Goal: Information Seeking & Learning: Learn about a topic

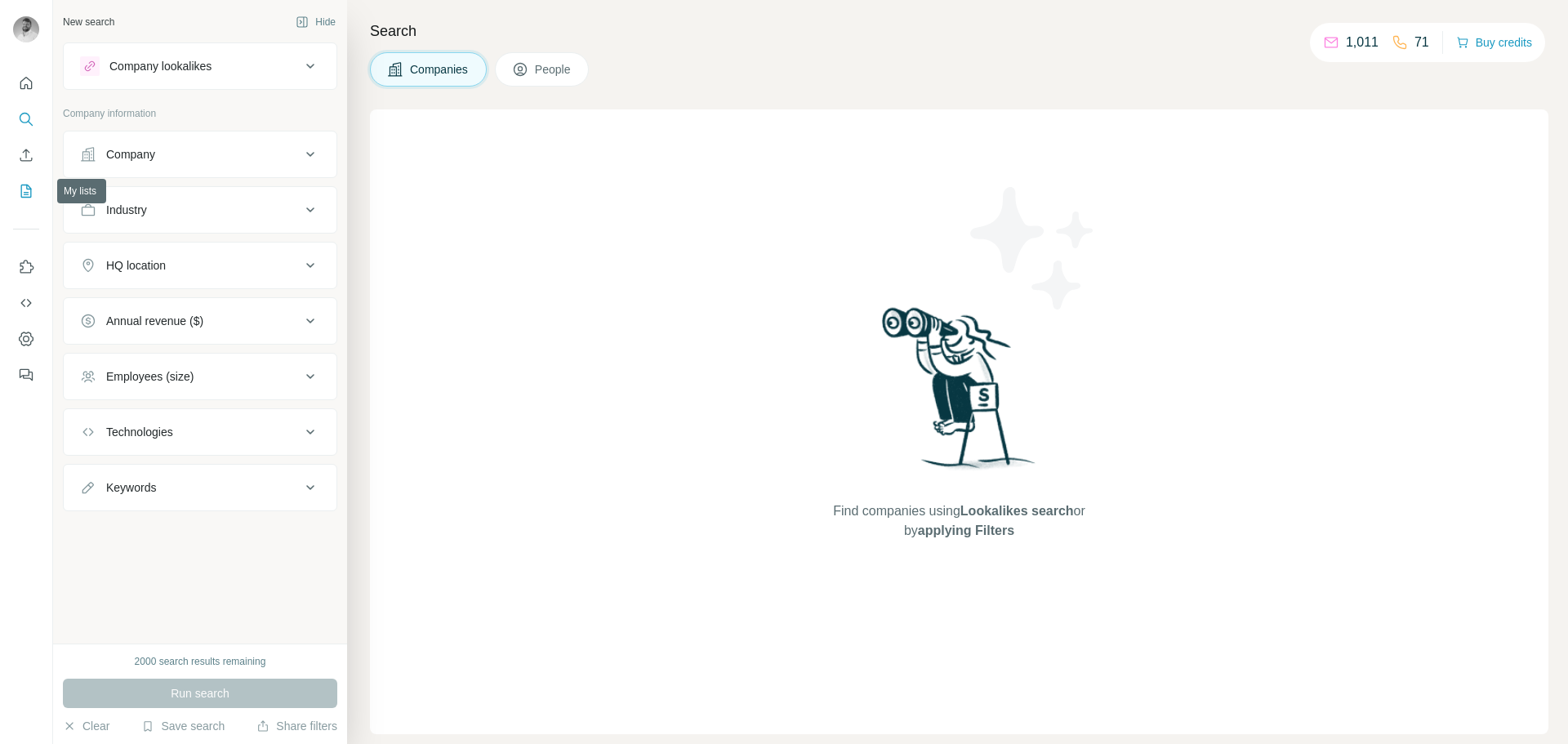
click at [31, 184] on icon "My lists" at bounding box center [26, 192] width 17 height 17
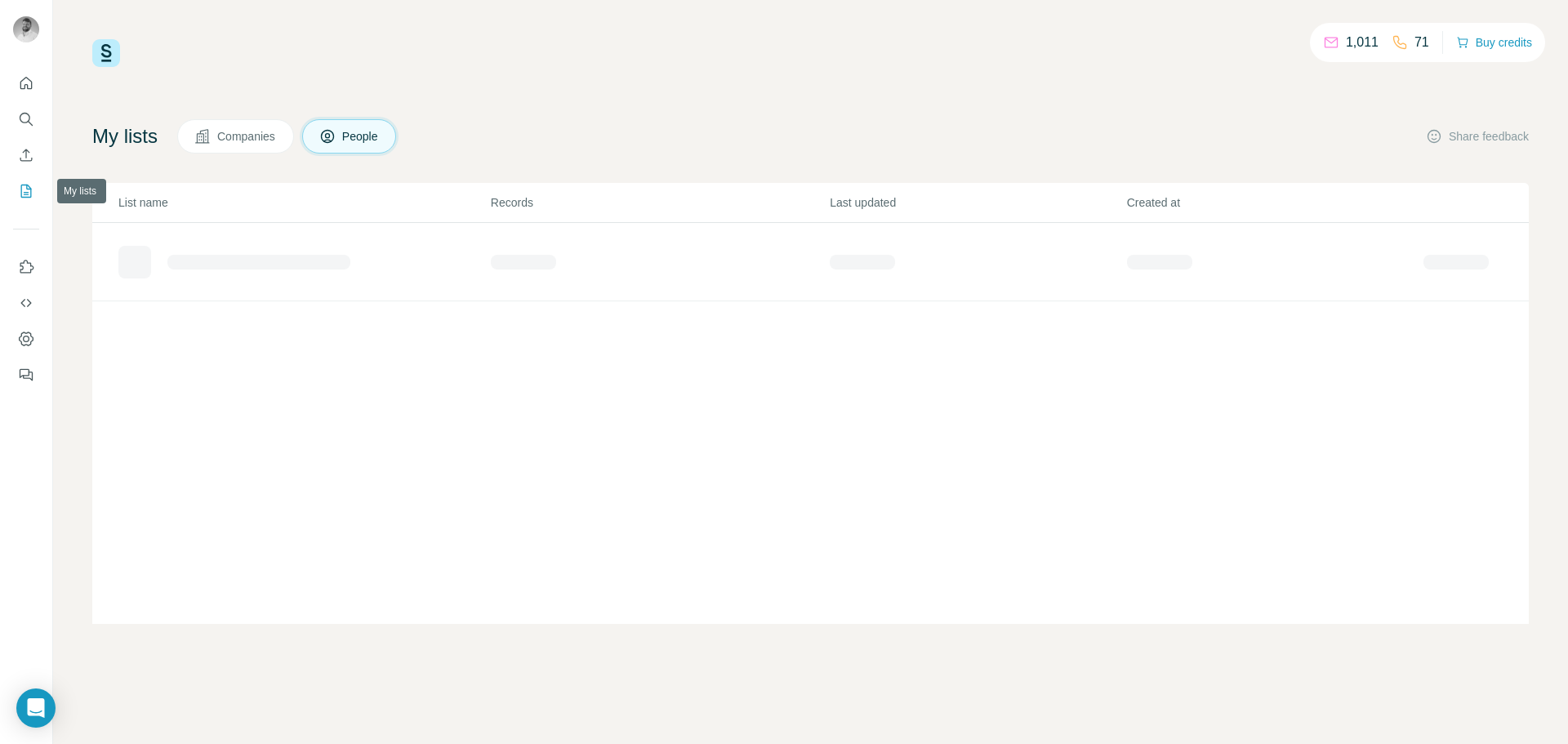
drag, startPoint x: 31, startPoint y: 184, endPoint x: 659, endPoint y: 96, distance: 634.1
click at [659, 96] on div "1,011 71 Buy credits My lists Companies People Share feedback List name Records…" at bounding box center [810, 331] width 1436 height 585
click at [247, 138] on span "Companies" at bounding box center [247, 136] width 59 height 17
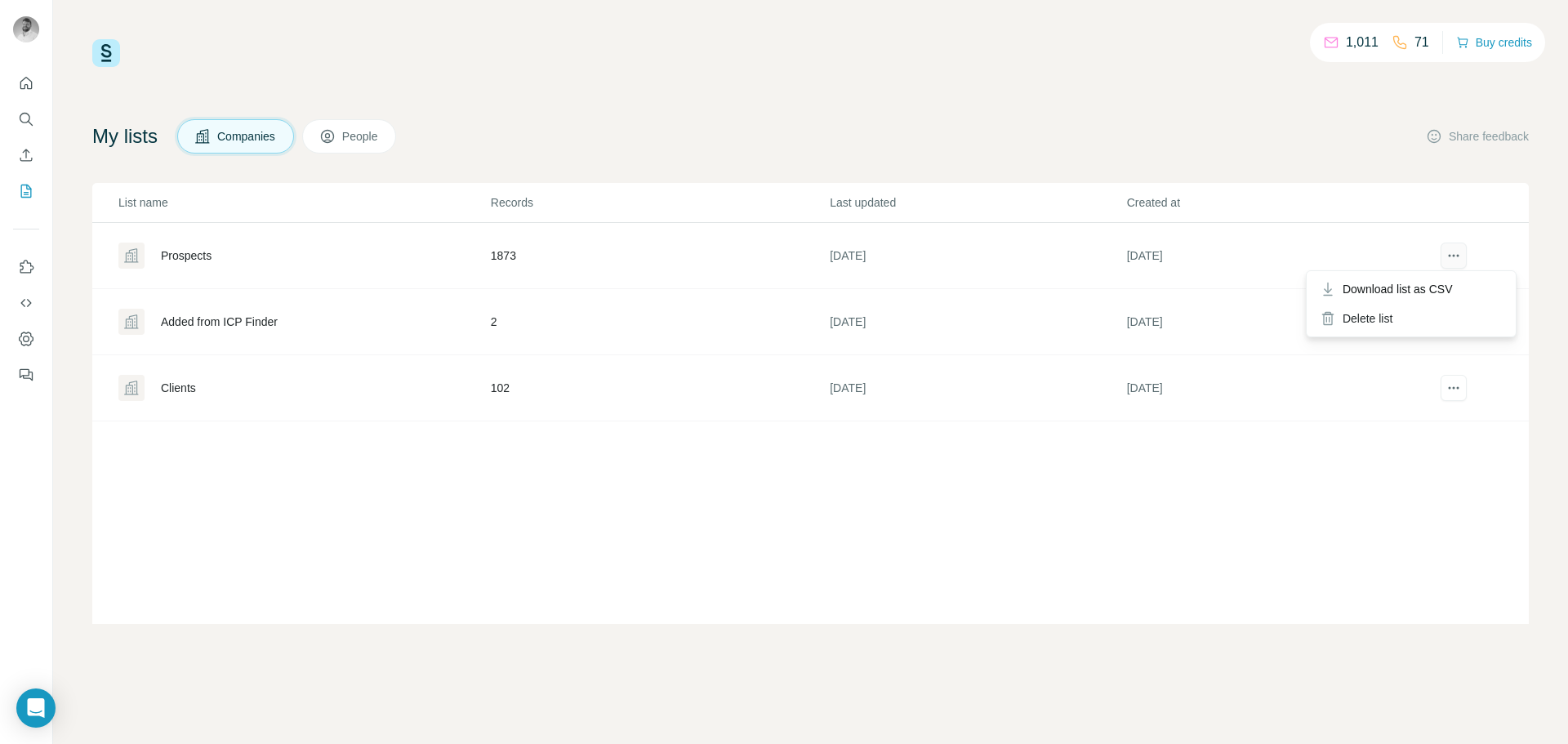
click at [1447, 259] on icon "actions" at bounding box center [1453, 256] width 17 height 17
click at [23, 117] on icon "Search" at bounding box center [26, 120] width 17 height 17
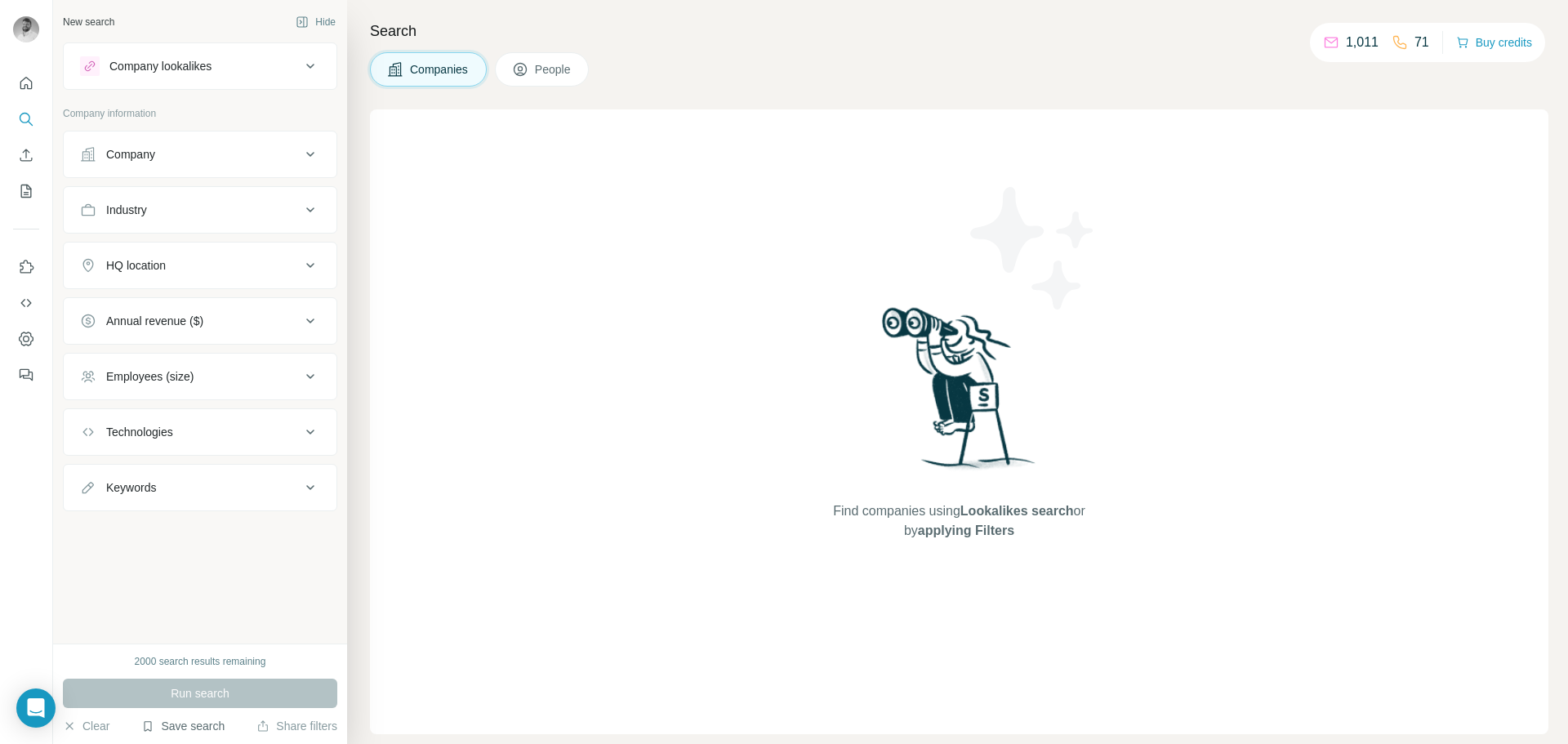
click at [210, 721] on button "Save search" at bounding box center [182, 727] width 83 height 17
click at [174, 577] on div "New search Hide Company lookalikes Company information Company Industry HQ loca…" at bounding box center [200, 322] width 294 height 644
click at [194, 718] on button "Save search" at bounding box center [182, 727] width 83 height 17
click at [205, 691] on div "View my saved searches" at bounding box center [229, 698] width 172 height 33
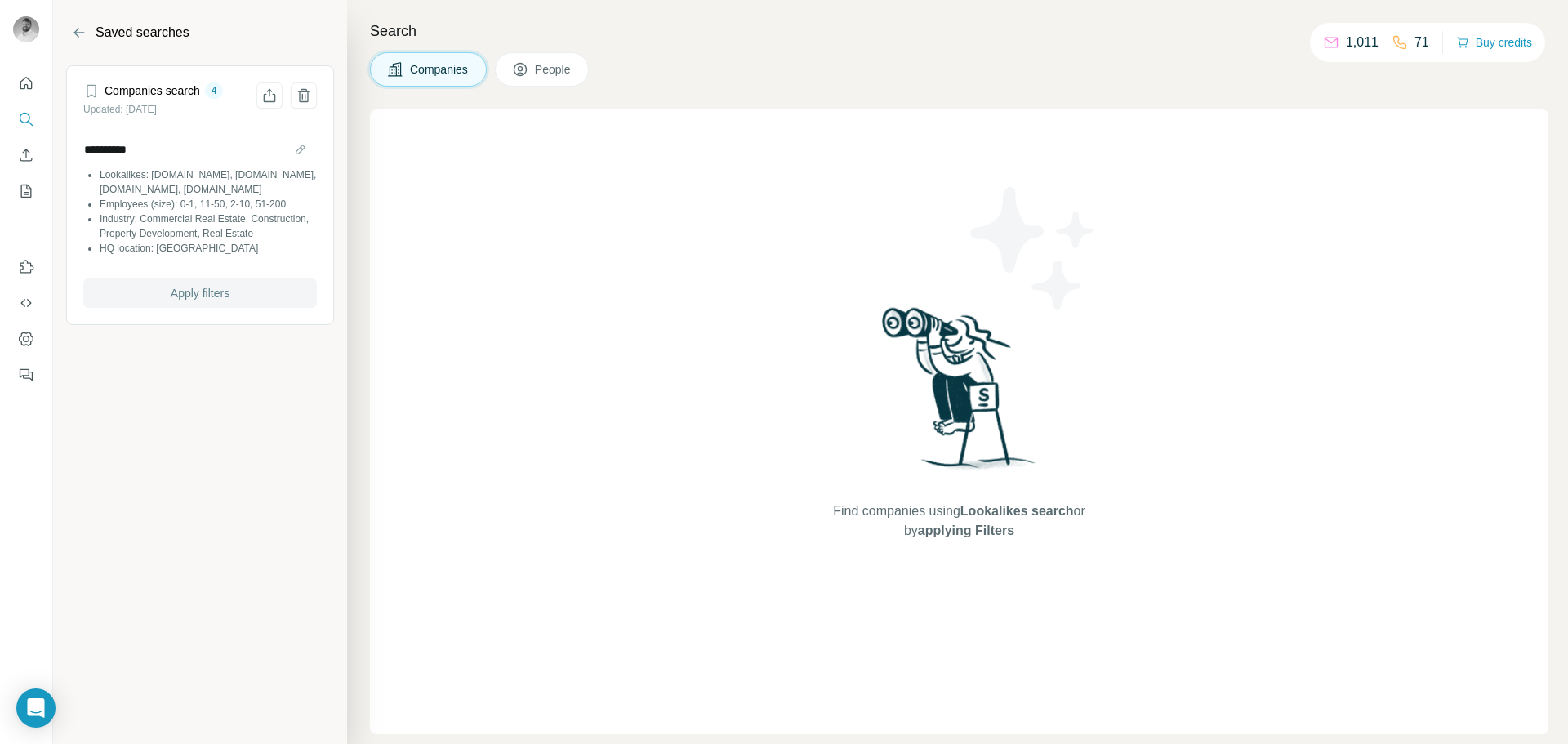
click at [248, 308] on button "Apply filters" at bounding box center [200, 293] width 234 height 30
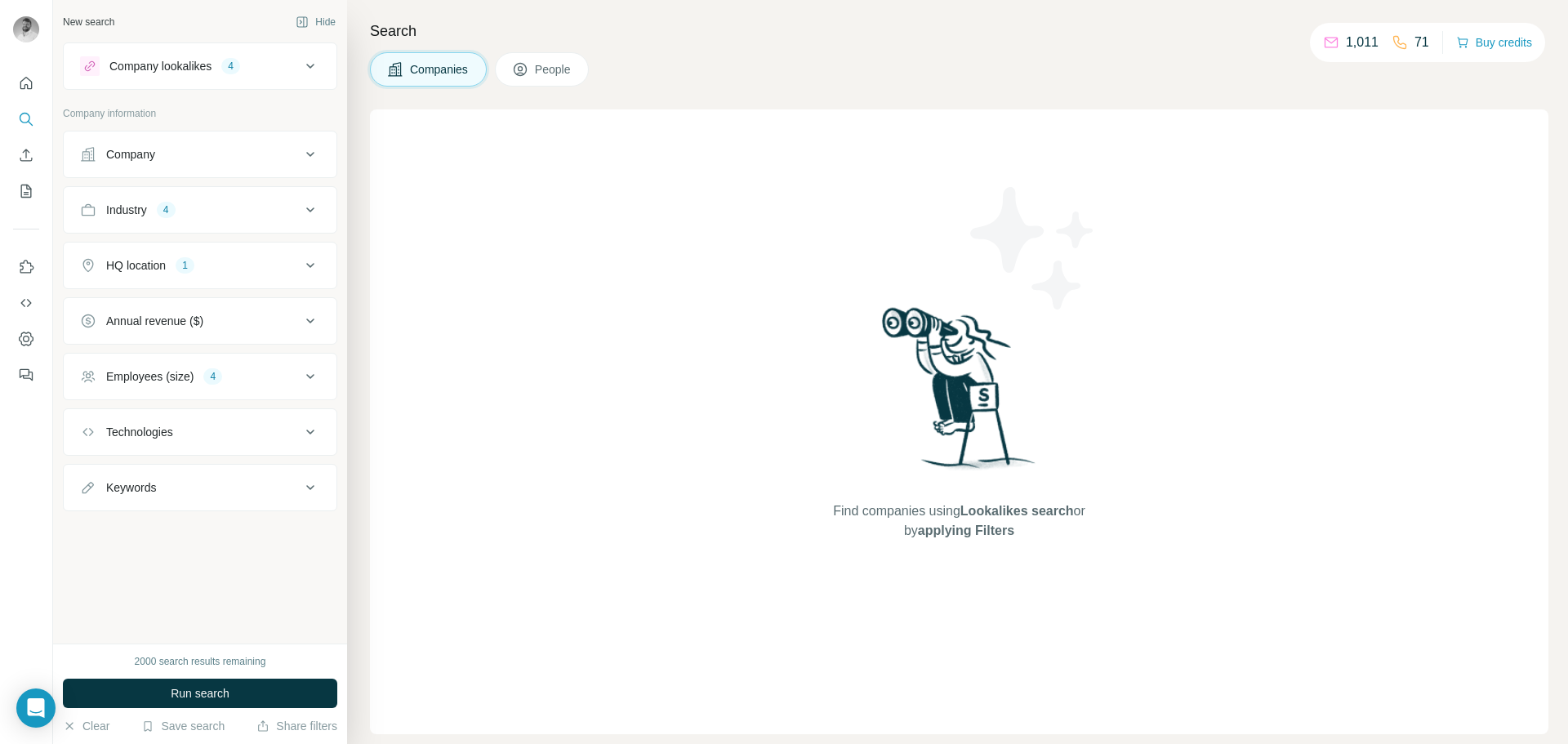
click at [305, 486] on icon at bounding box center [310, 488] width 20 height 20
click at [315, 150] on icon at bounding box center [310, 154] width 20 height 20
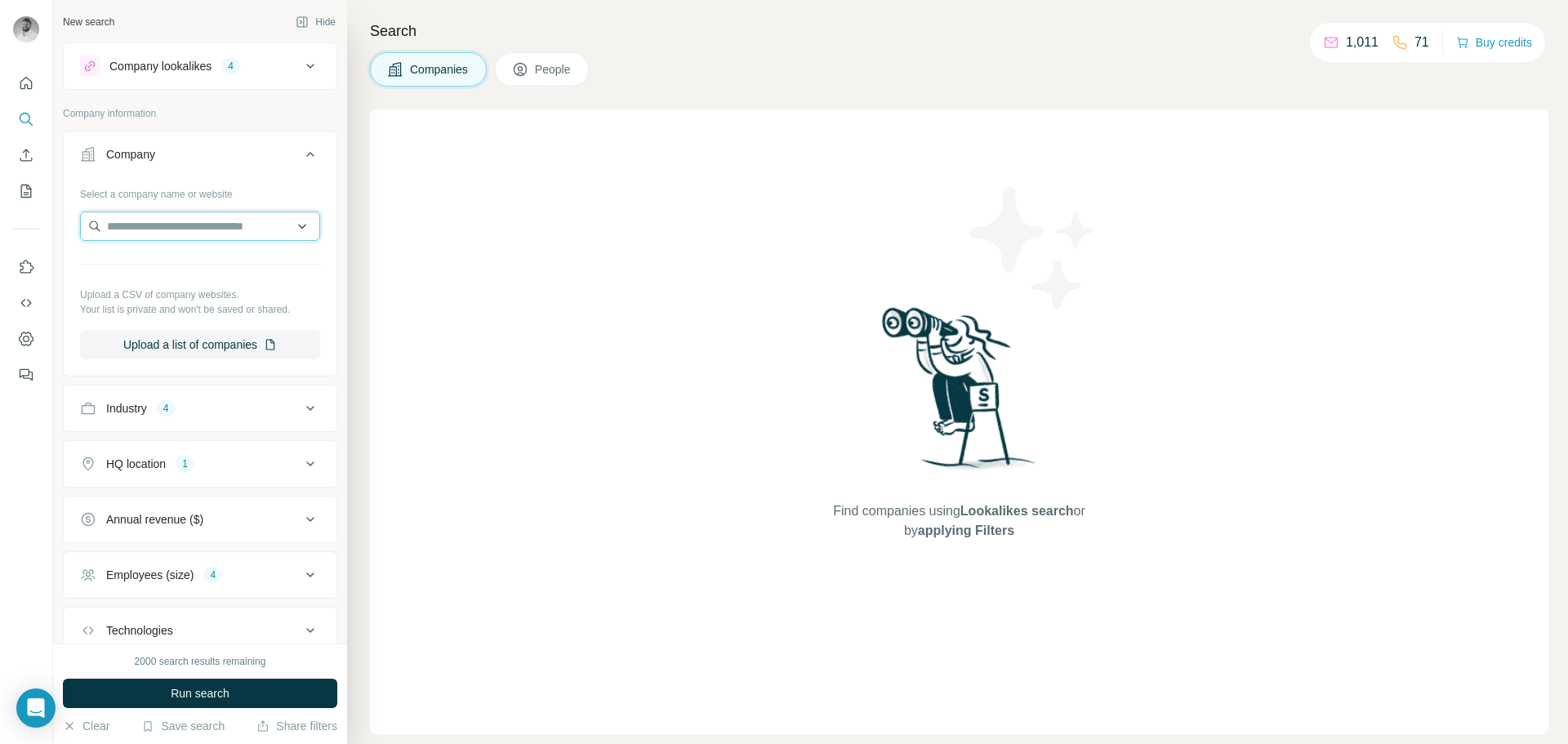
click at [232, 225] on input "text" at bounding box center [200, 226] width 240 height 30
click at [289, 222] on input "text" at bounding box center [200, 226] width 240 height 30
click at [239, 142] on button "Company" at bounding box center [200, 157] width 272 height 45
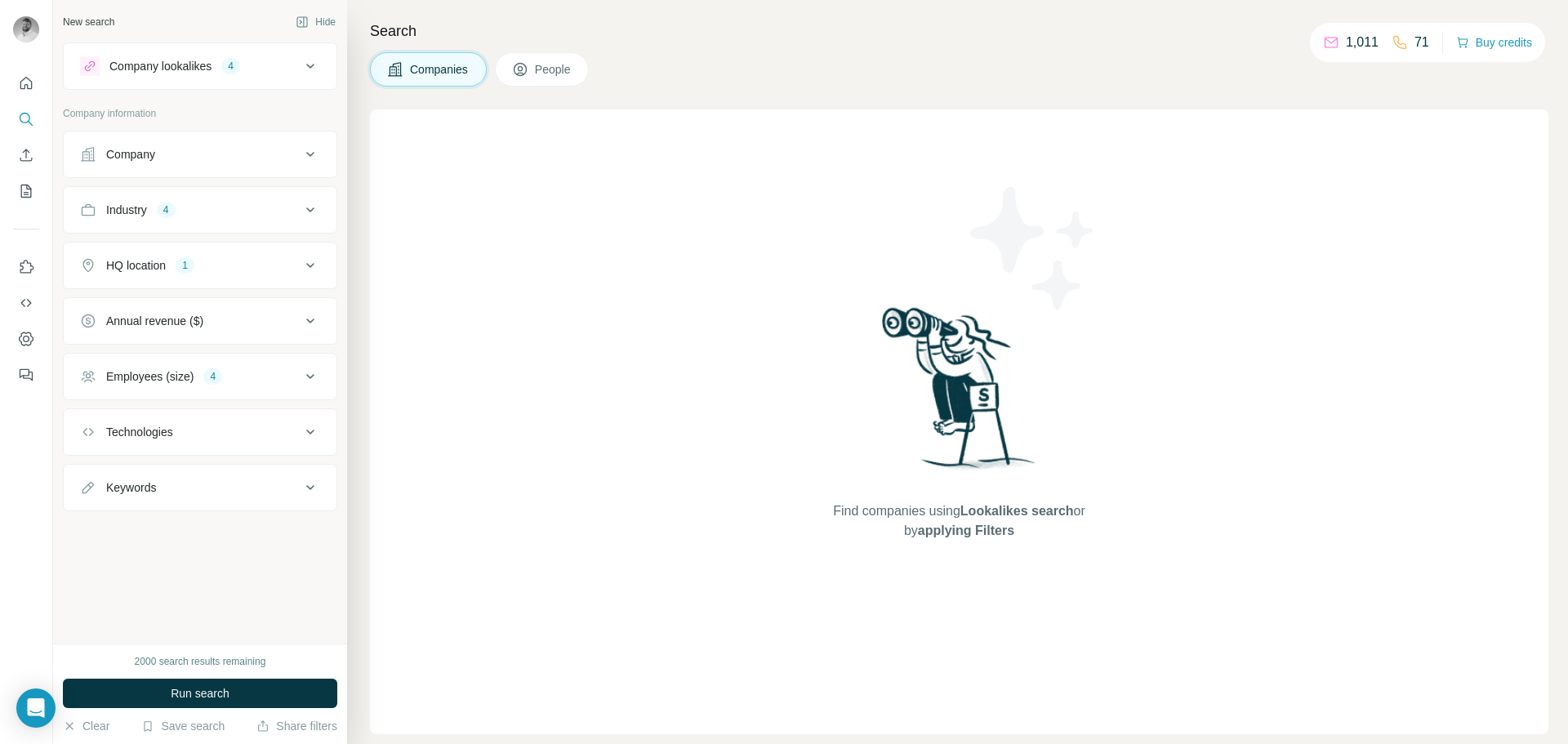
click at [239, 142] on button "Company" at bounding box center [200, 154] width 272 height 39
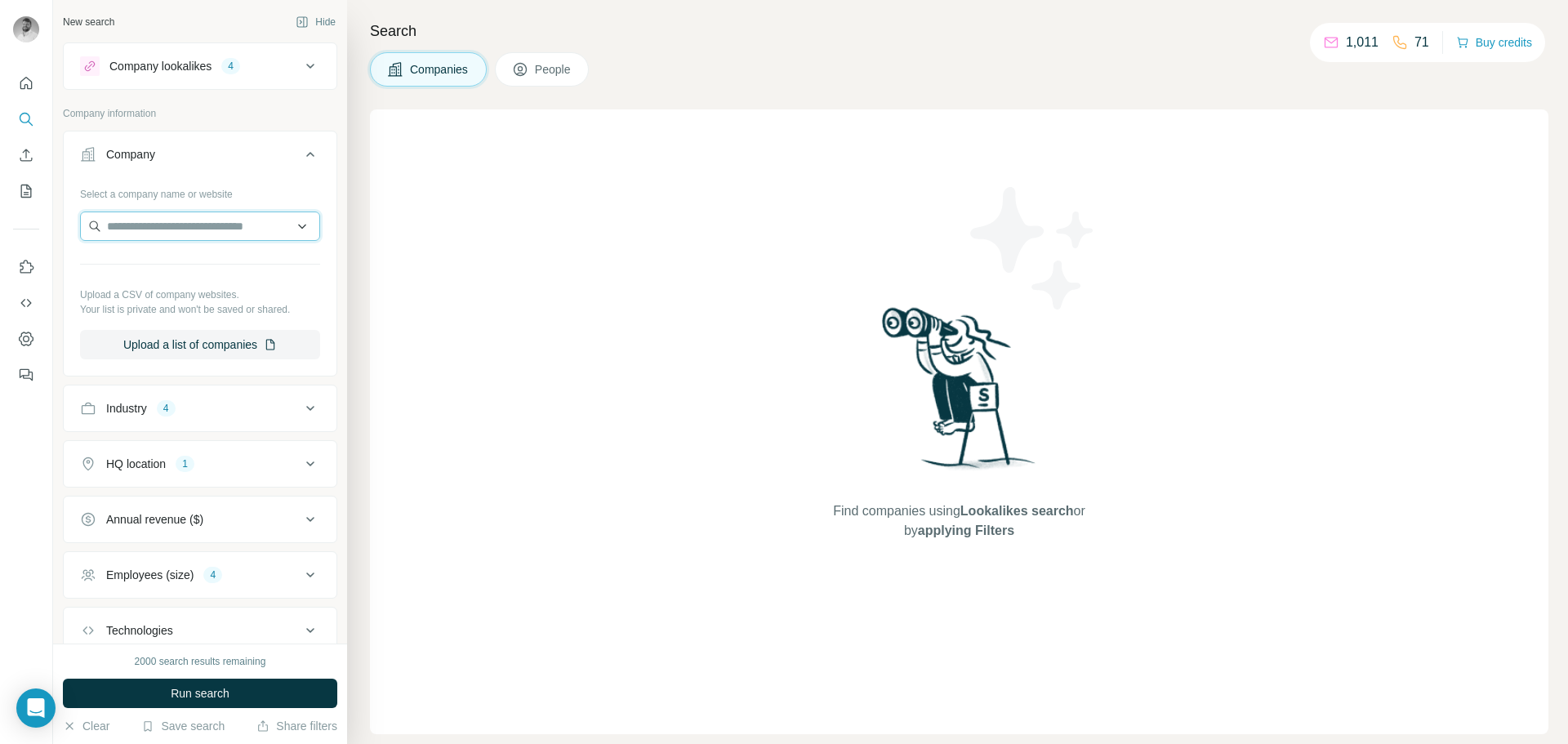
click at [289, 228] on input "text" at bounding box center [200, 226] width 240 height 30
click at [264, 321] on div "Select a company name or website Upload a CSV of company websites. Your list is…" at bounding box center [200, 270] width 240 height 179
click at [1193, 105] on div "Search Companies People Find companies using Lookalikes search or by applying F…" at bounding box center [957, 372] width 1221 height 744
click at [191, 702] on button "Run search" at bounding box center [200, 694] width 274 height 30
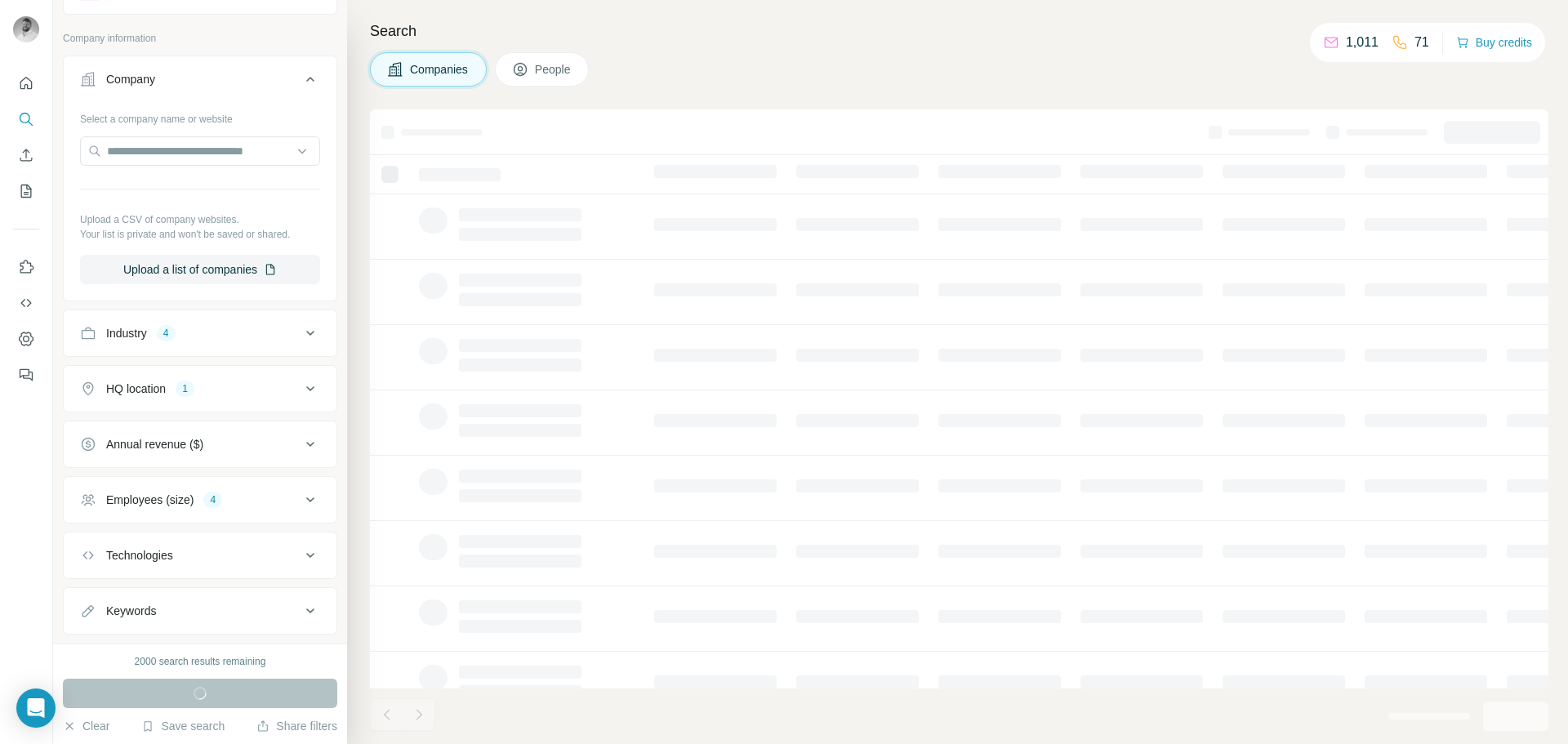
scroll to position [112, 0]
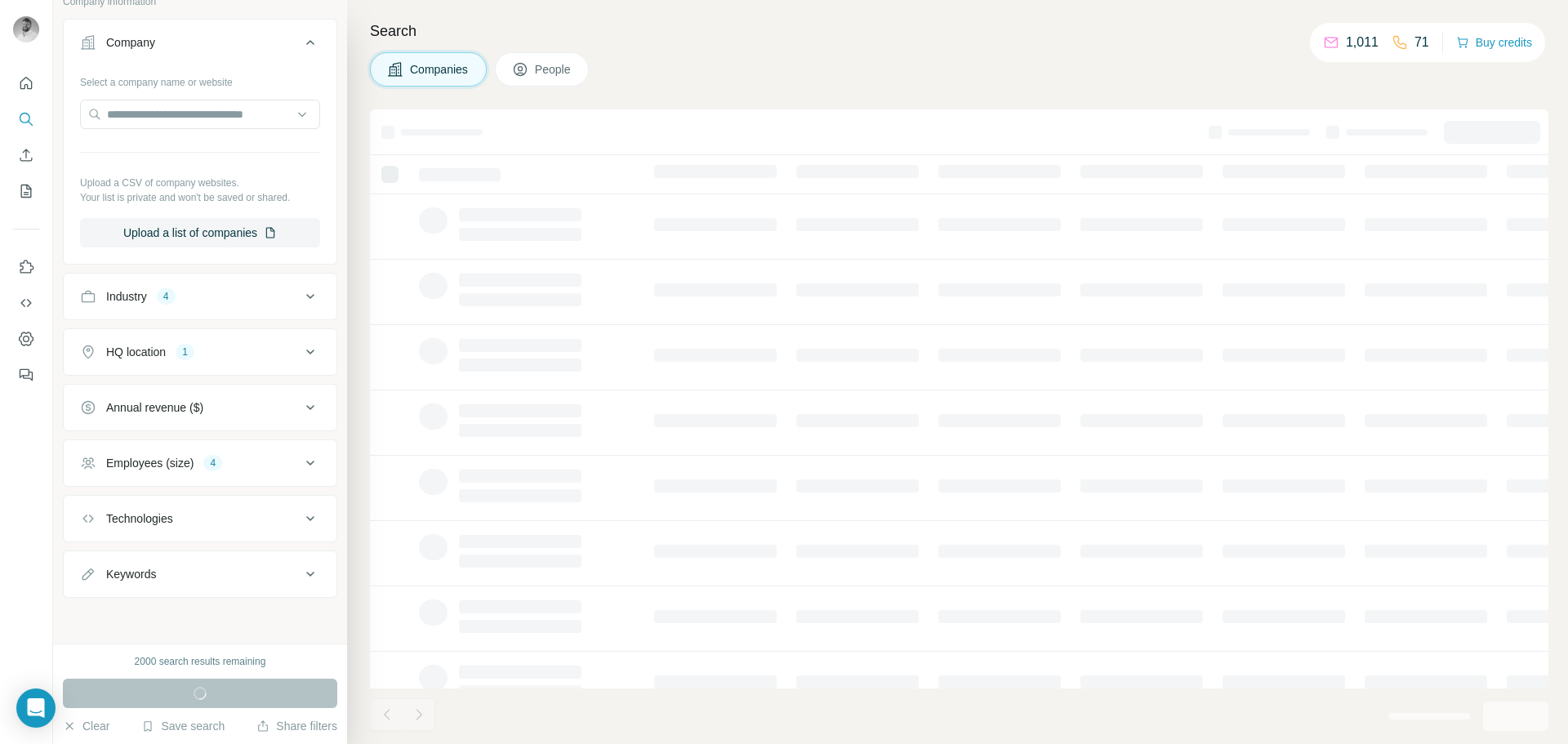
click at [256, 521] on div "Technologies" at bounding box center [190, 519] width 220 height 17
click at [257, 580] on div "Keywords" at bounding box center [190, 575] width 220 height 17
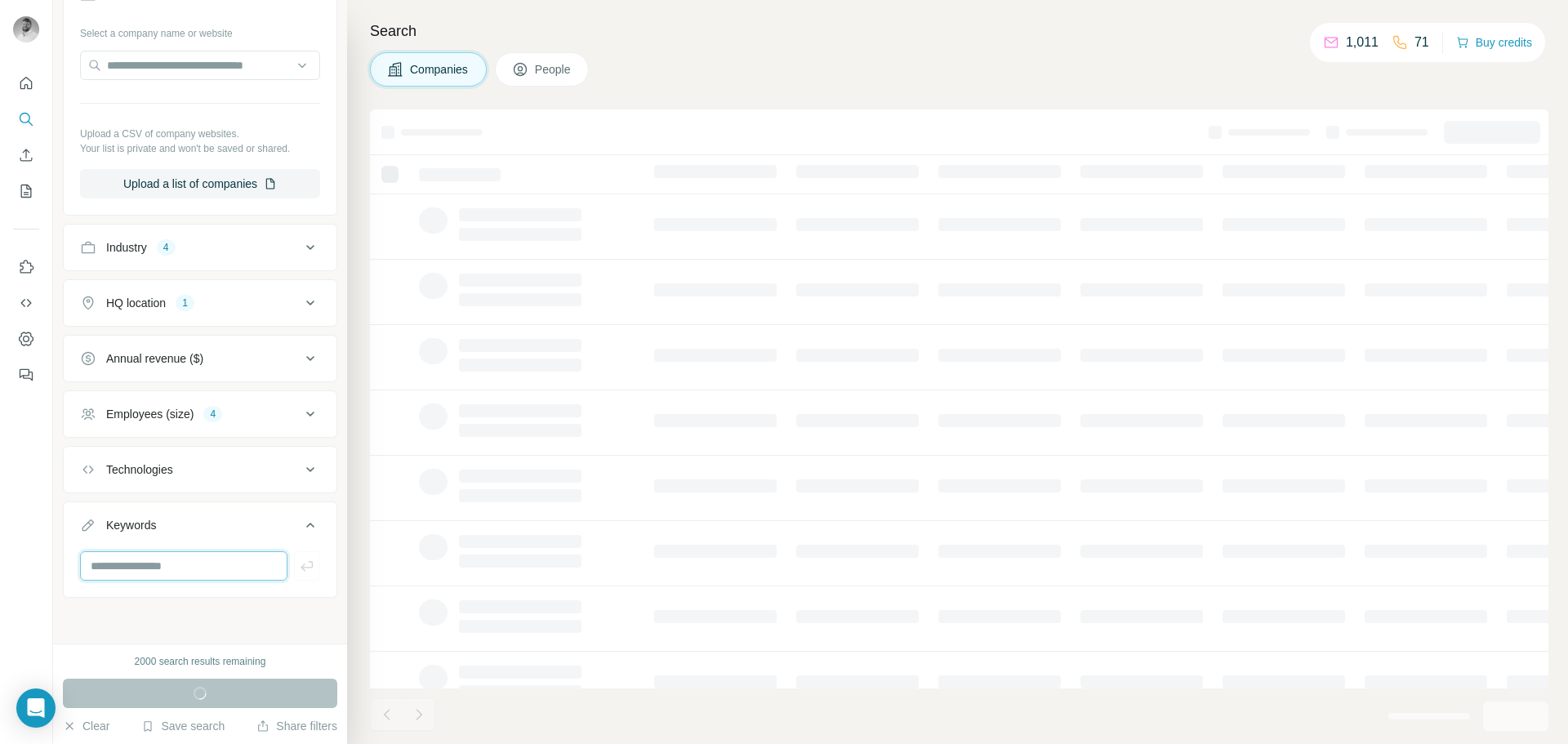
click at [216, 571] on input "text" at bounding box center [183, 566] width 207 height 30
type input "**********"
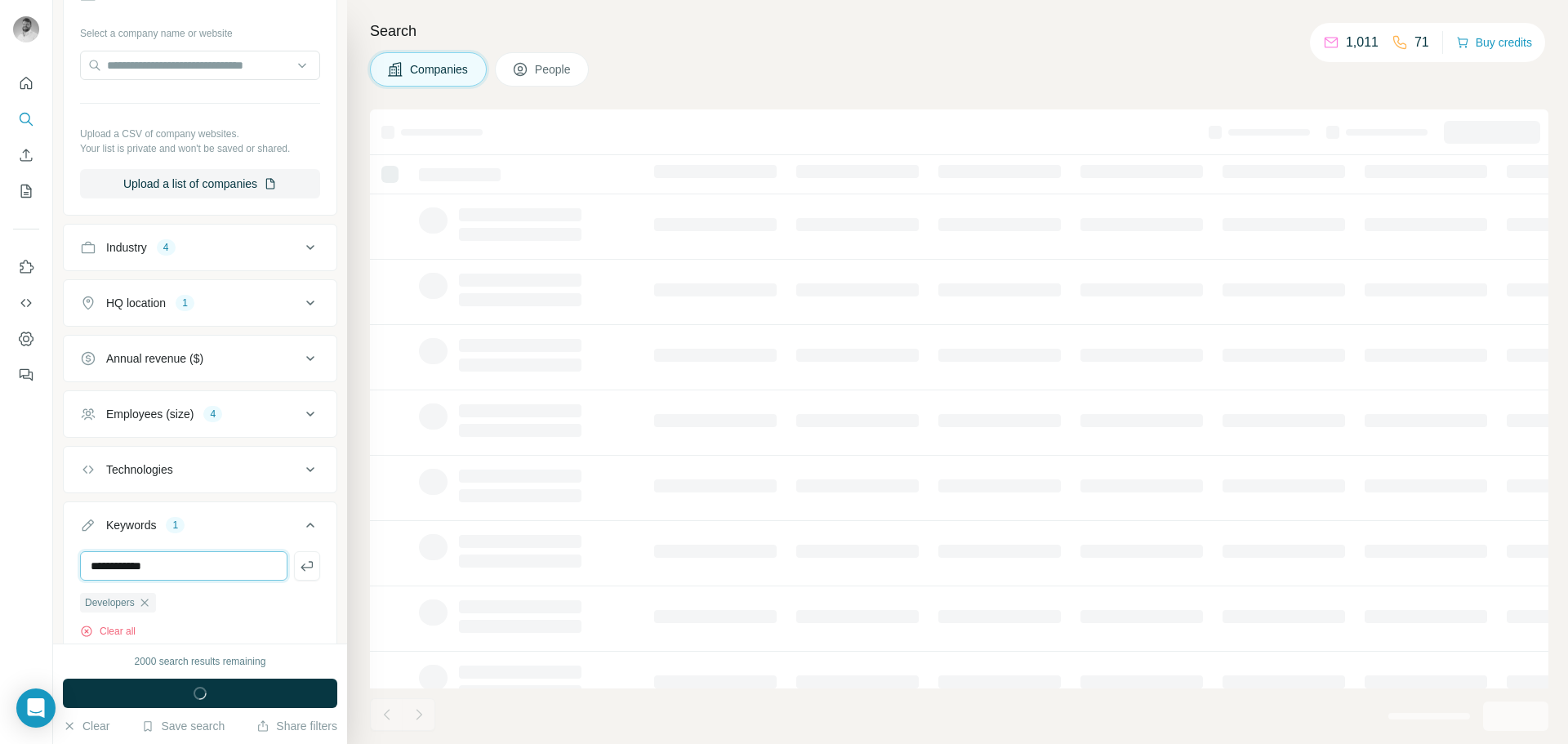
type input "**********"
type input "********"
type input "**********"
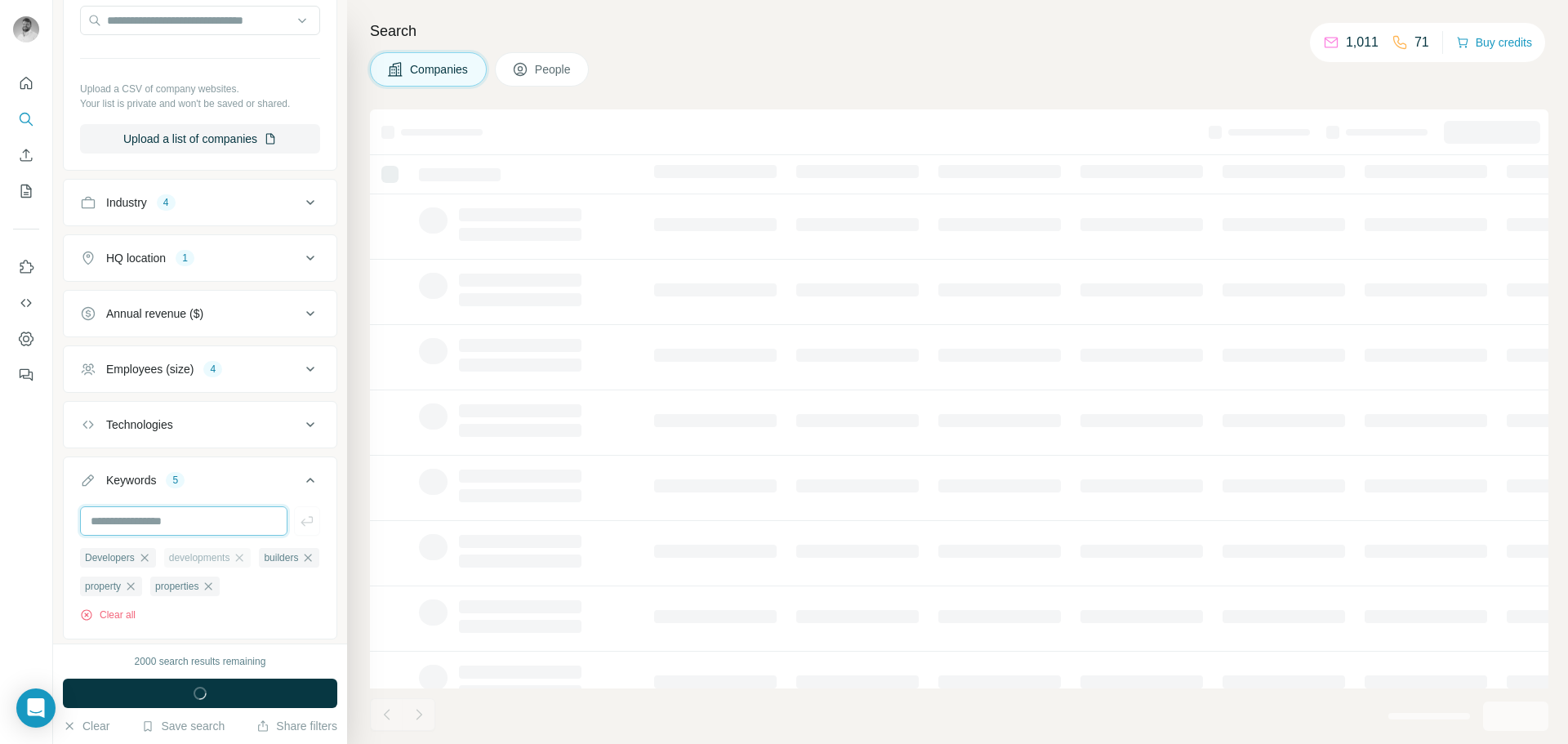
scroll to position [249, 0]
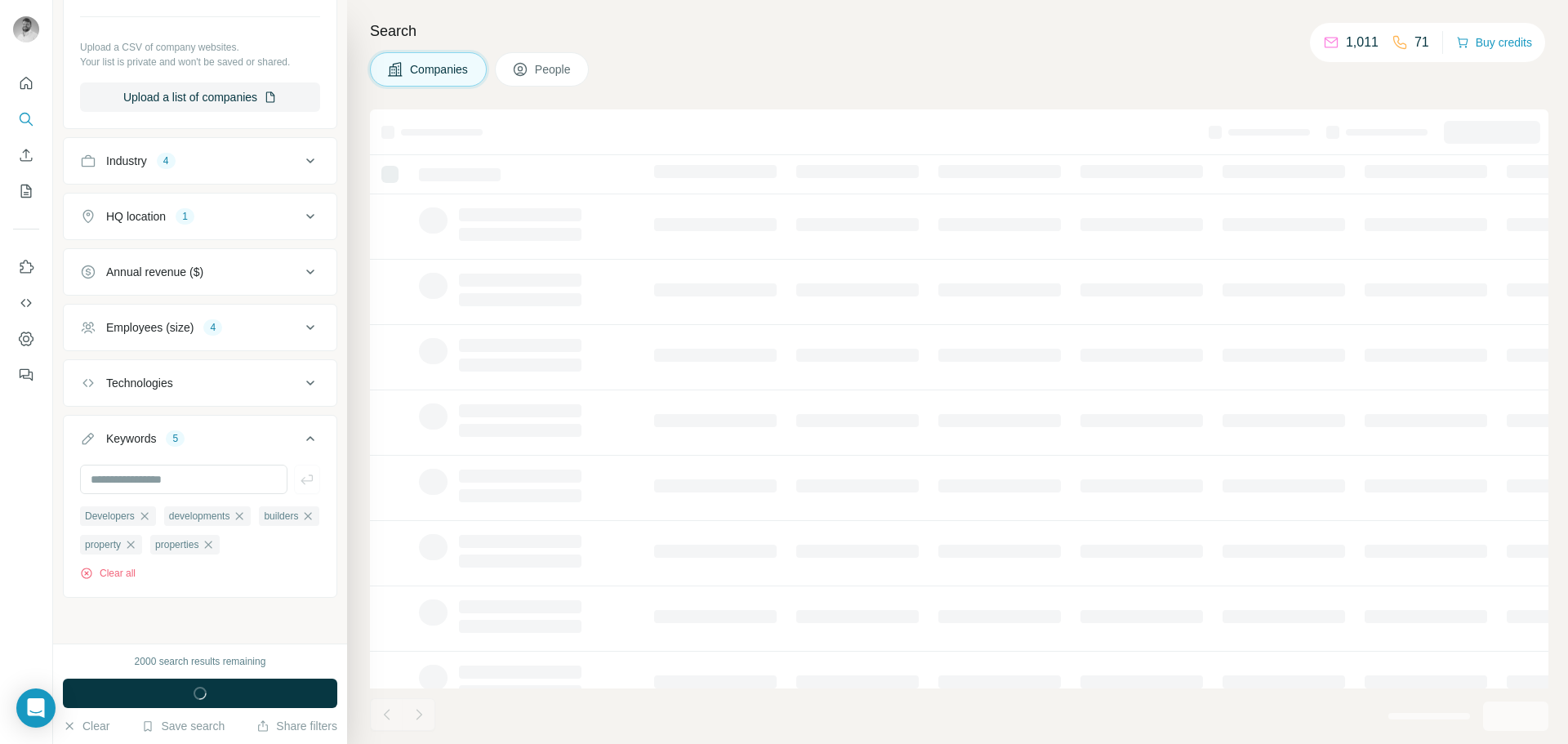
click at [301, 151] on icon at bounding box center [310, 161] width 20 height 20
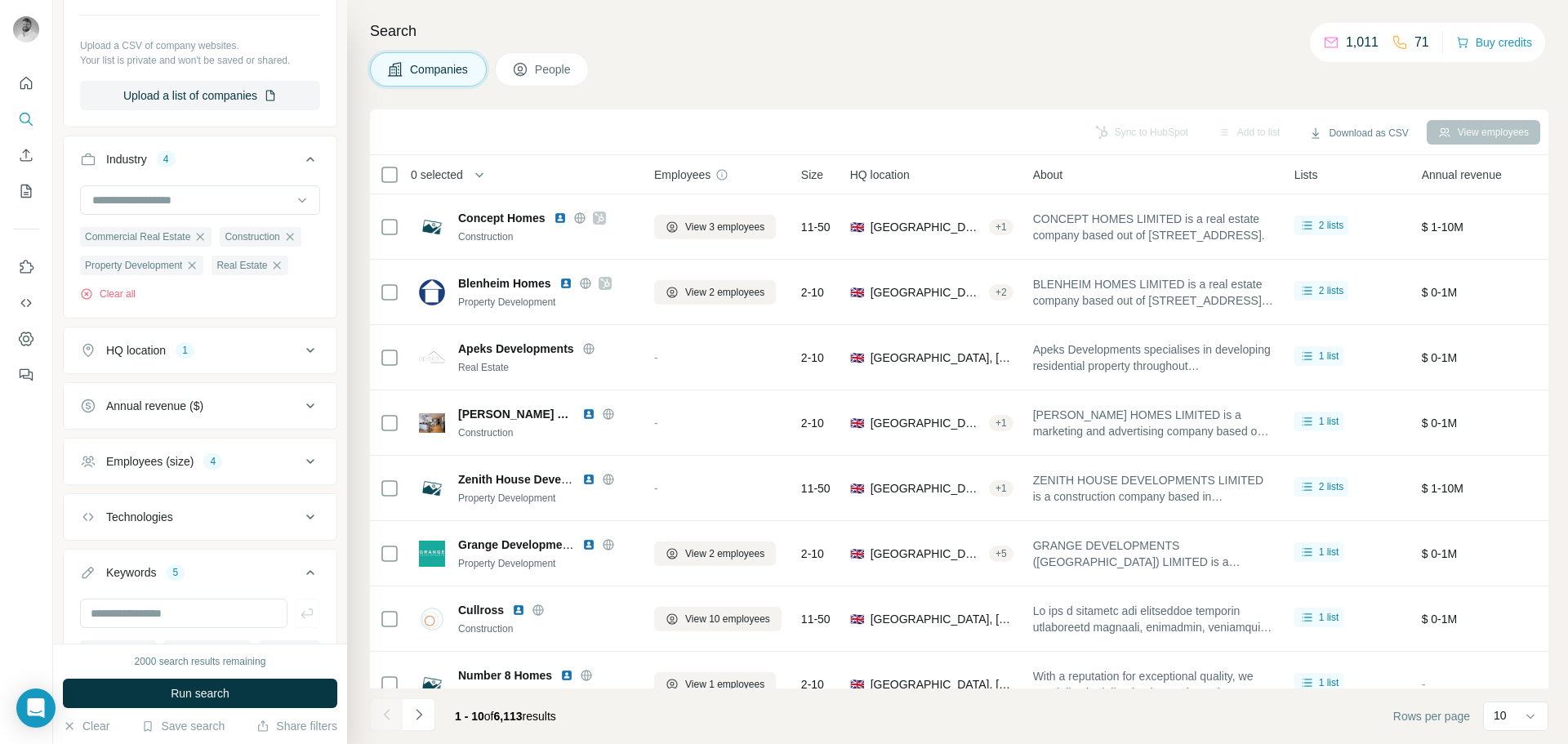
click at [301, 149] on icon at bounding box center [310, 159] width 20 height 20
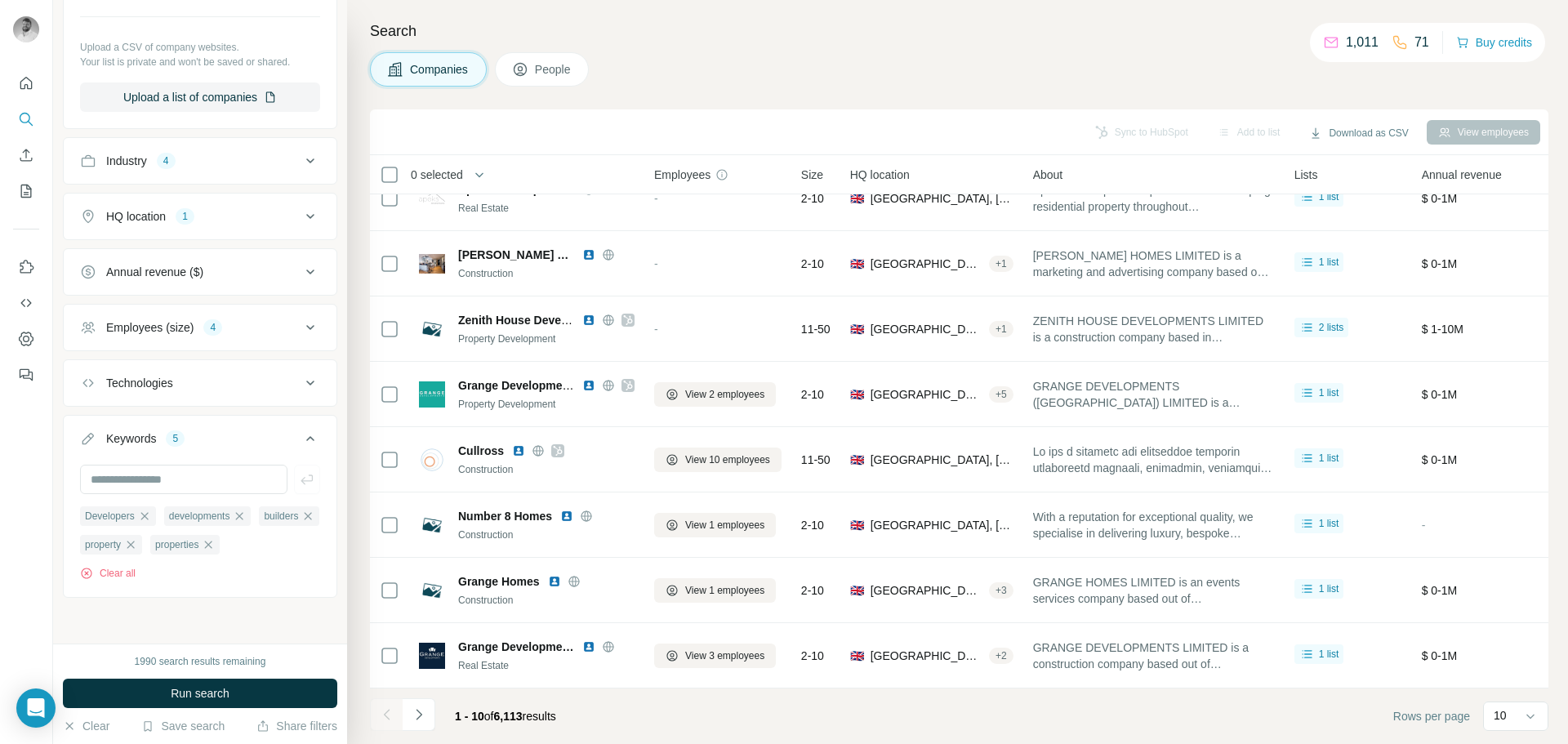
scroll to position [168, 0]
click at [252, 470] on input "text" at bounding box center [183, 480] width 207 height 30
type input "*****"
click at [29, 710] on icon "Open Intercom Messenger" at bounding box center [35, 708] width 19 height 21
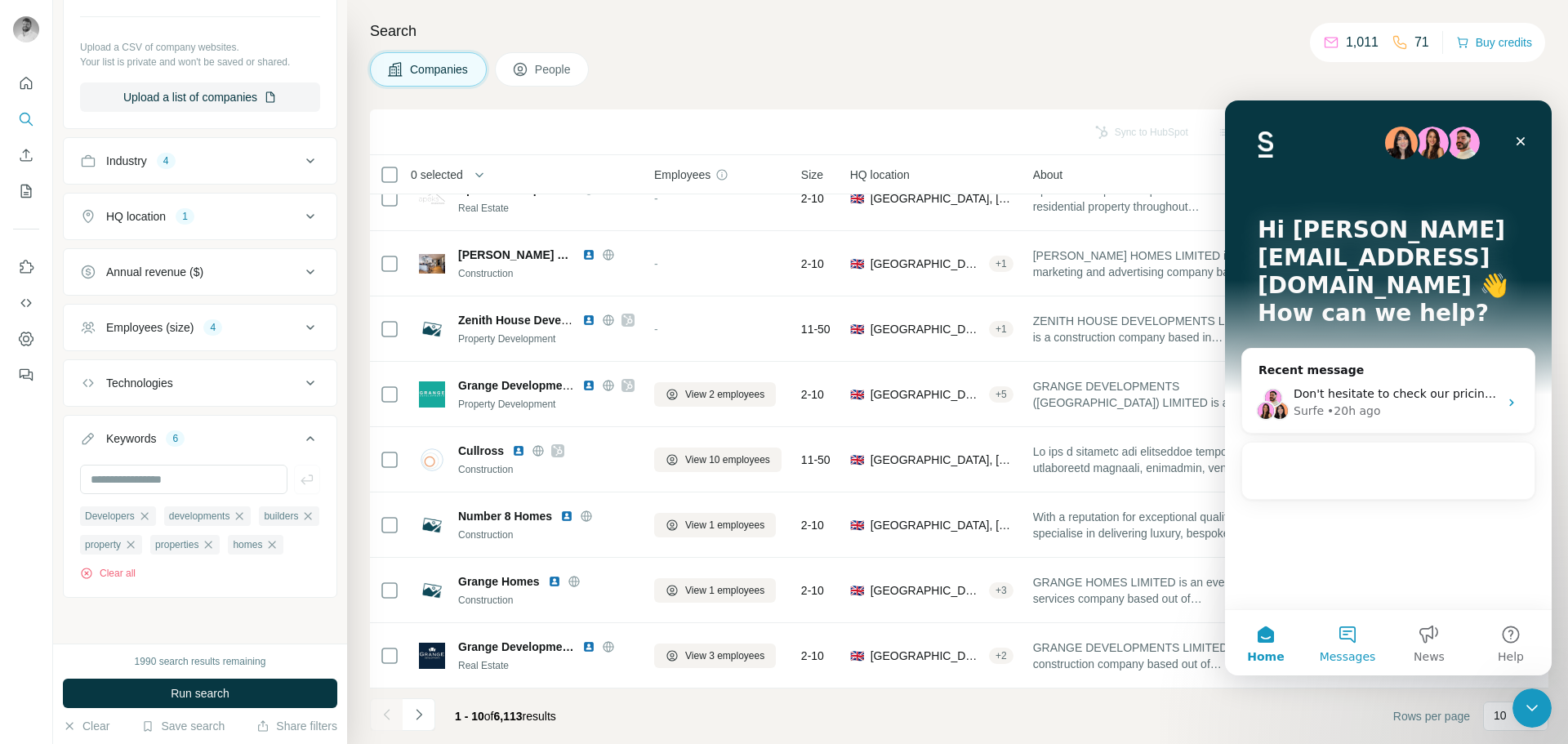
click at [1366, 619] on button "Messages" at bounding box center [1347, 642] width 82 height 65
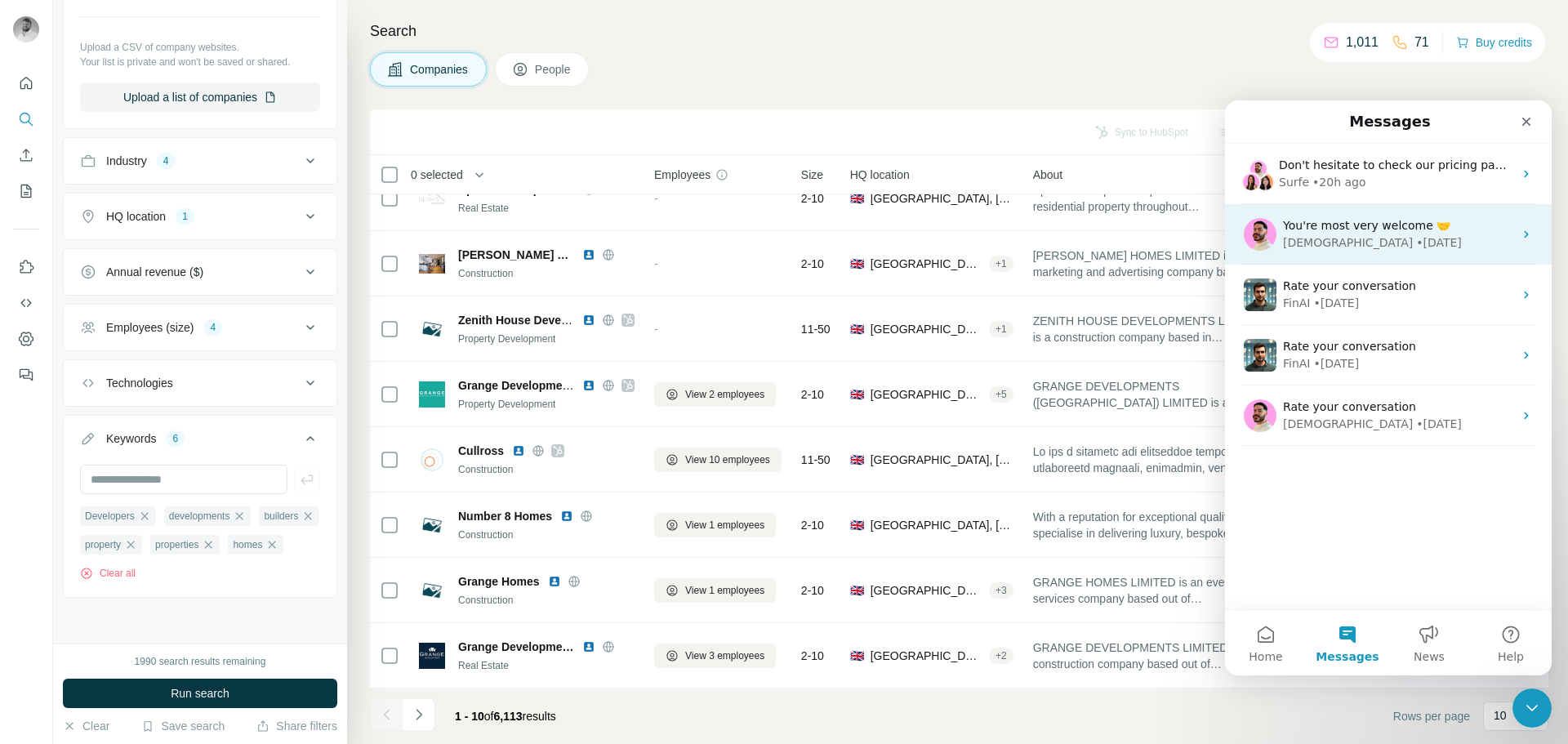
click at [1416, 236] on div "• [DATE]" at bounding box center [1438, 243] width 45 height 17
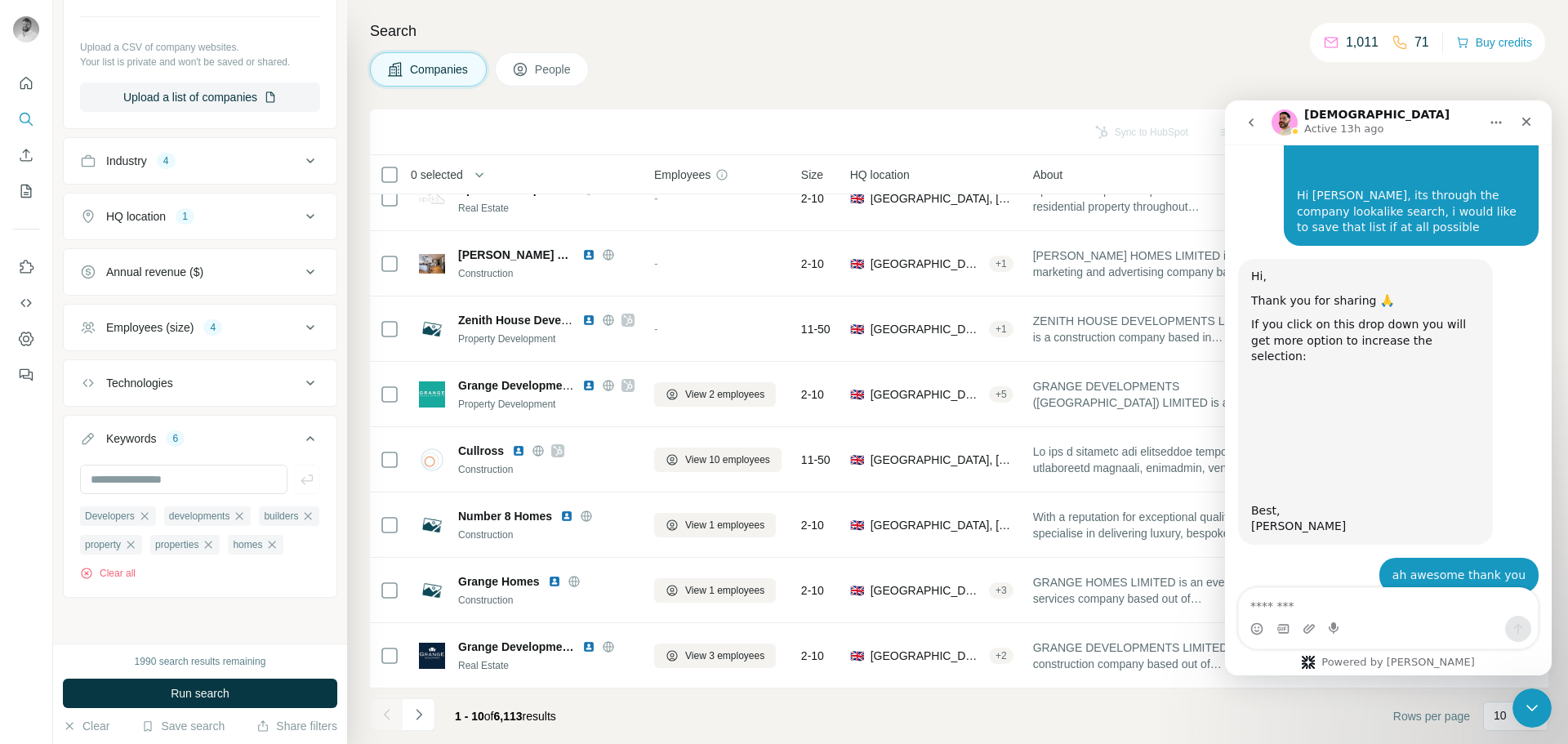
scroll to position [988, 0]
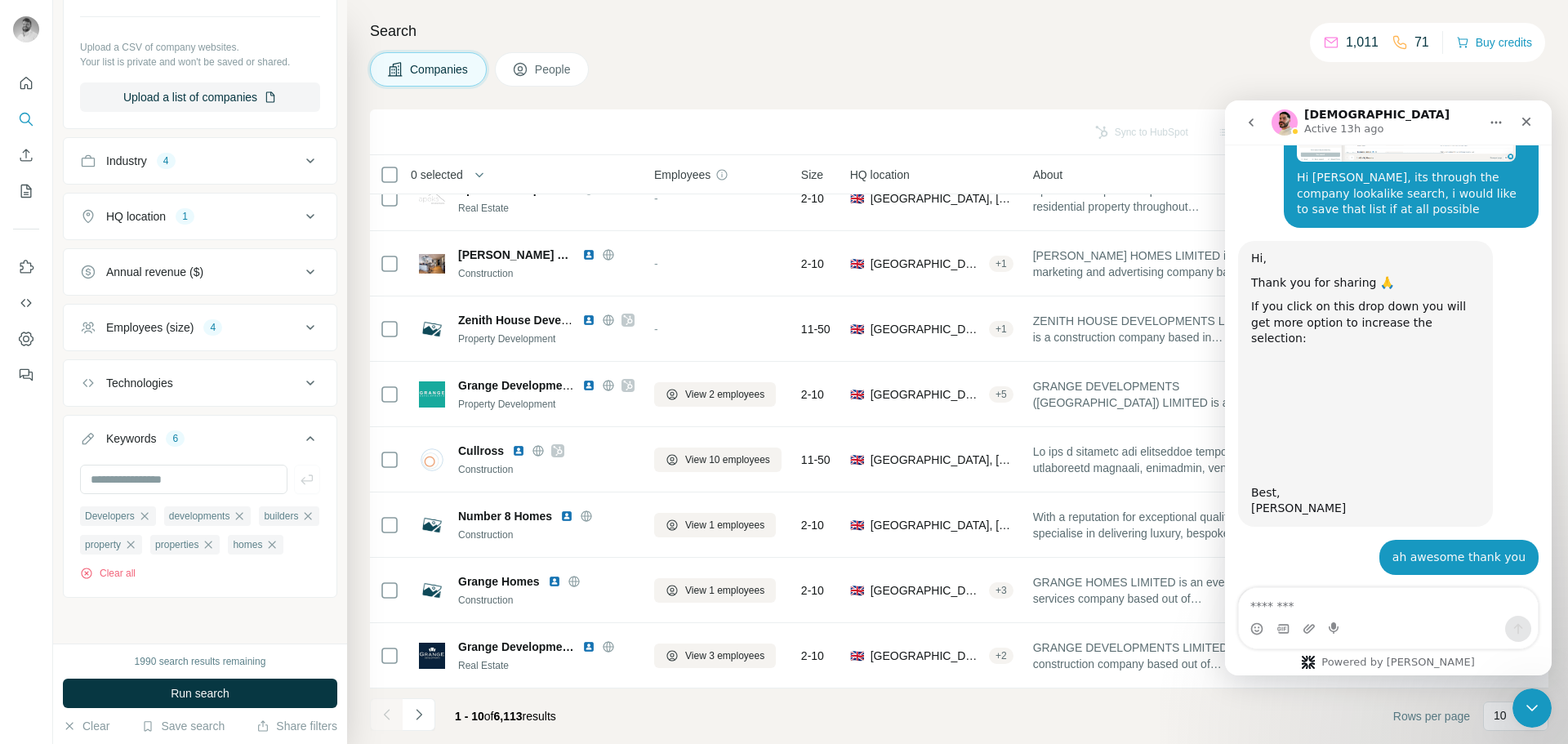
click at [1330, 609] on textarea "Message…" at bounding box center [1388, 602] width 299 height 28
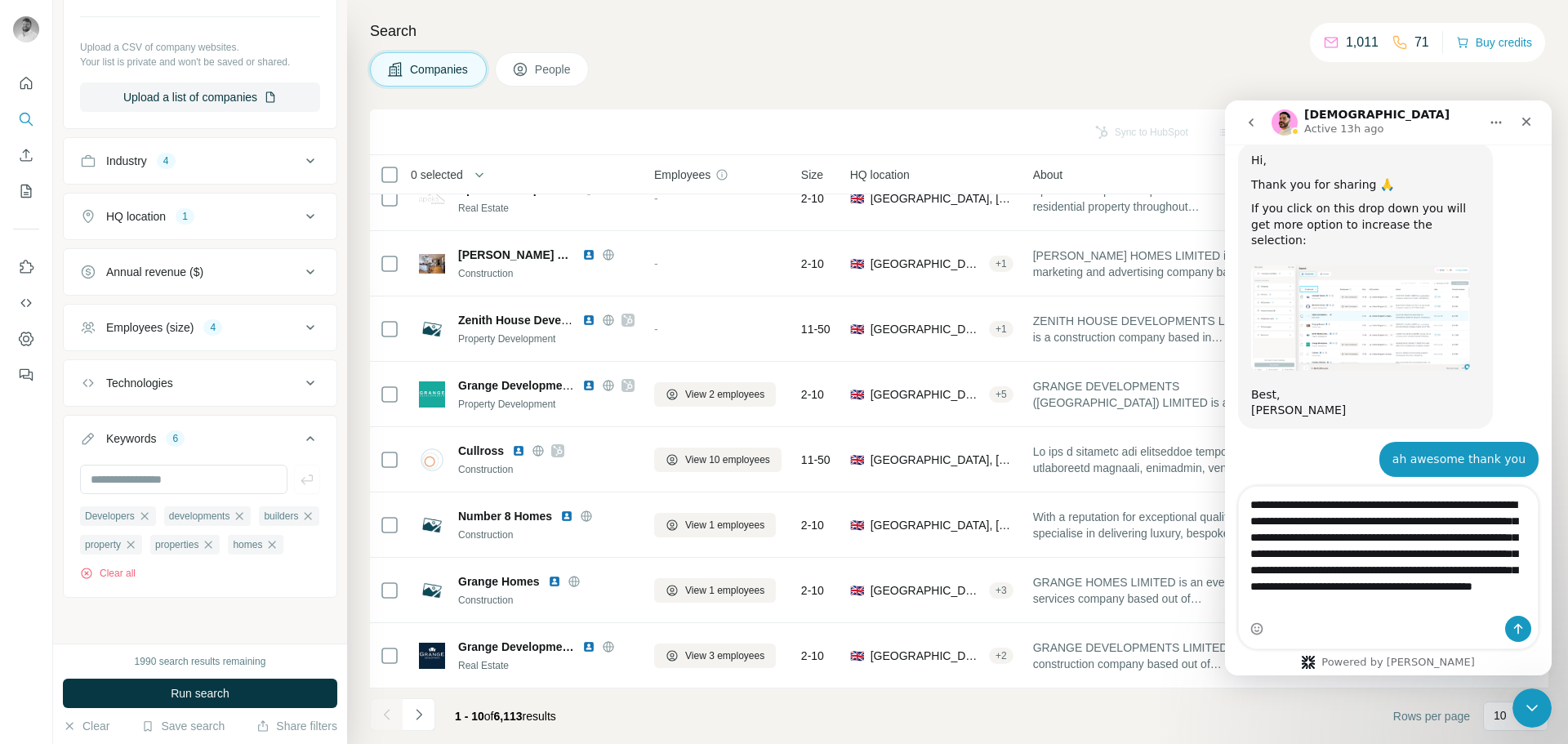
scroll to position [1090, 0]
type textarea "**********"
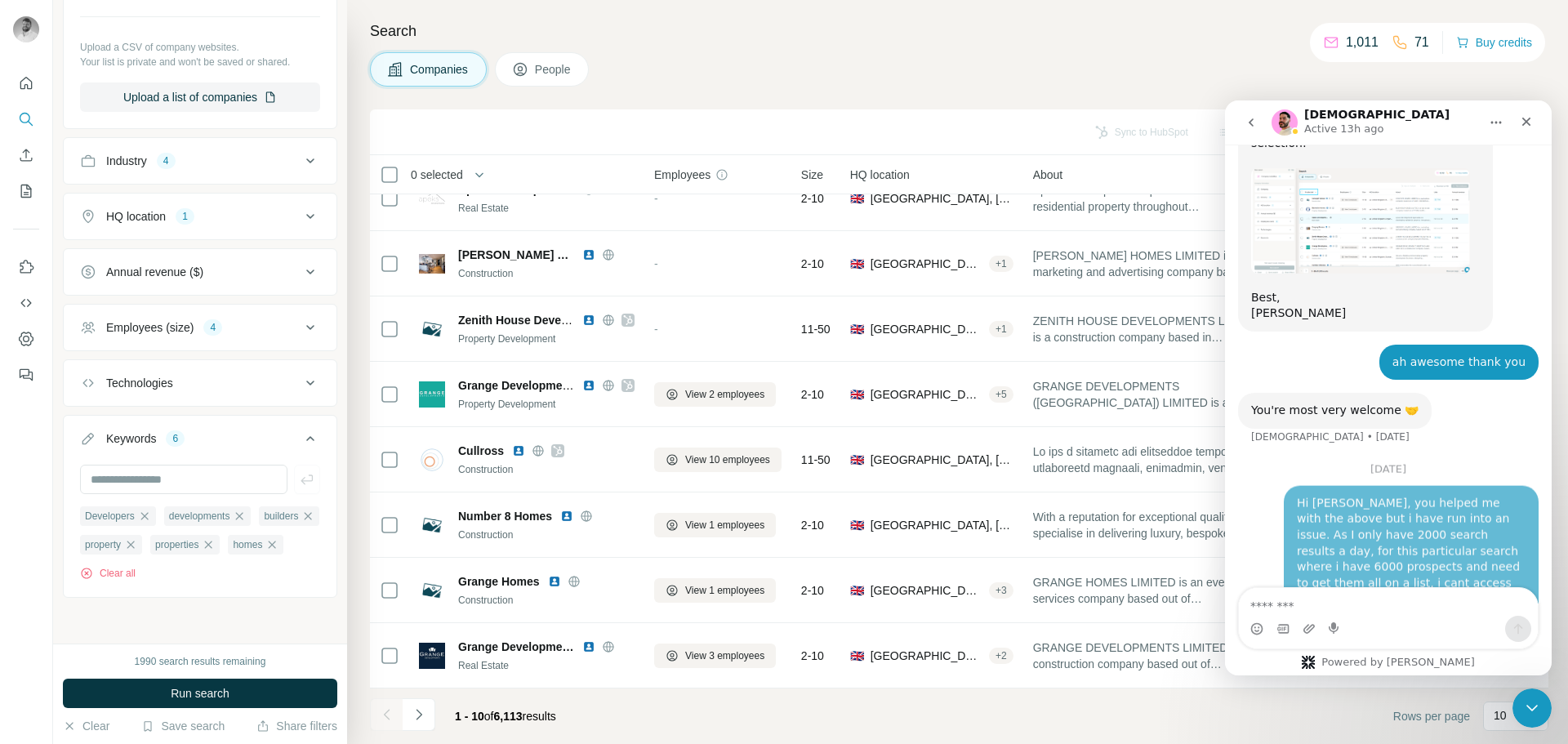
scroll to position [1187, 0]
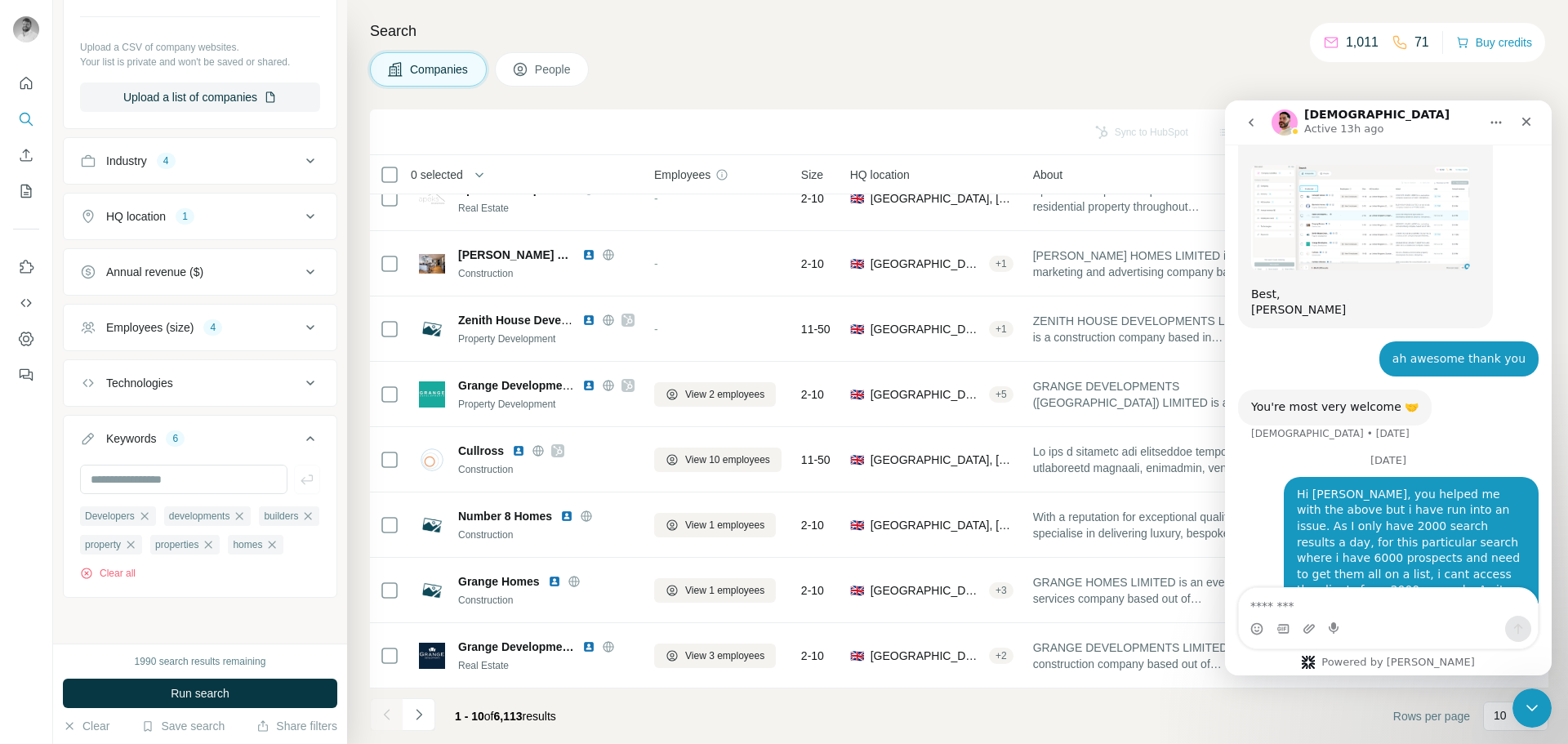
click at [1000, 49] on div "Search Companies People Sync to HubSpot Add to list Download as CSV View employ…" at bounding box center [957, 372] width 1221 height 744
click at [25, 333] on icon "Dashboard" at bounding box center [26, 339] width 15 height 14
